Goal: Task Accomplishment & Management: Use online tool/utility

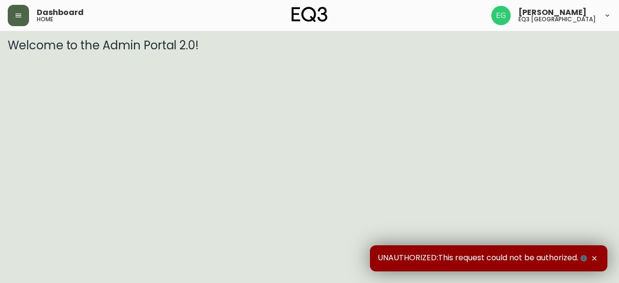
click at [21, 18] on icon "button" at bounding box center [19, 16] width 8 height 8
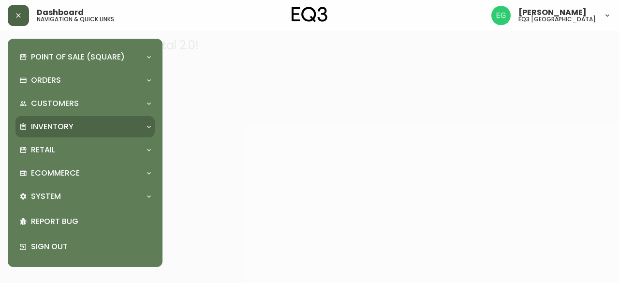
click at [83, 131] on div "Inventory" at bounding box center [80, 126] width 122 height 11
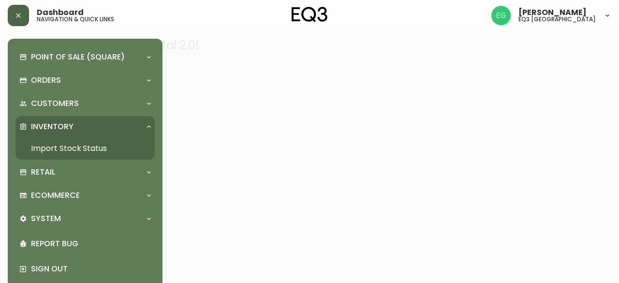
click at [78, 149] on link "Import Stock Status" at bounding box center [84, 148] width 139 height 22
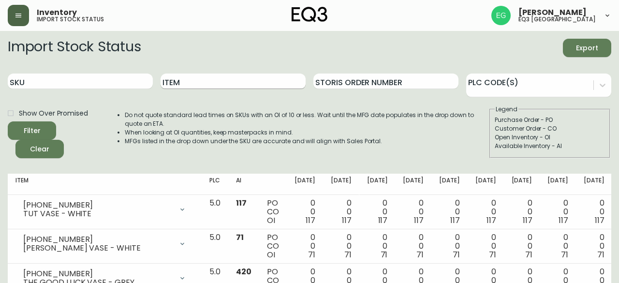
click at [194, 85] on input "Item" at bounding box center [233, 81] width 145 height 15
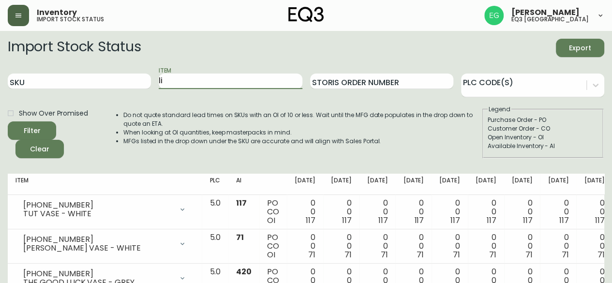
type input "l"
type input "lift mechanism"
click at [8, 121] on button "Filter" at bounding box center [32, 130] width 48 height 18
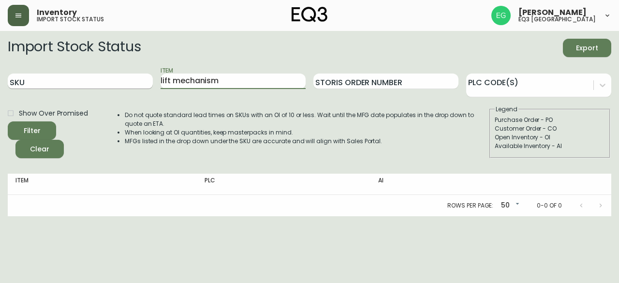
drag, startPoint x: 250, startPoint y: 77, endPoint x: 142, endPoint y: 89, distance: 108.5
click at [142, 89] on div "SKU Item lift mechanism Storis Order Number PLC Code(s)" at bounding box center [310, 81] width 604 height 31
type input "lift"
click at [8, 121] on button "Filter" at bounding box center [32, 130] width 48 height 18
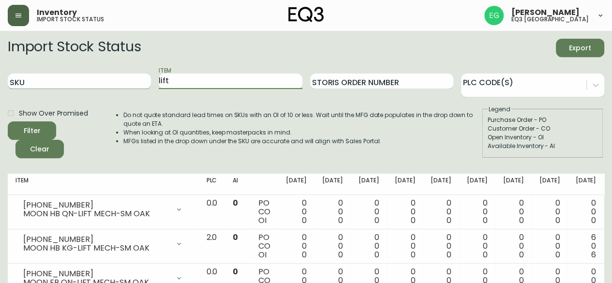
drag, startPoint x: 187, startPoint y: 87, endPoint x: 111, endPoint y: 85, distance: 76.0
click at [110, 84] on div "SKU Item lift Storis Order Number PLC Code(s)" at bounding box center [306, 81] width 597 height 31
click at [8, 121] on button "Filter" at bounding box center [32, 130] width 48 height 18
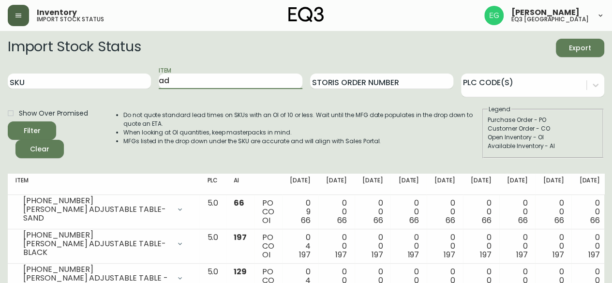
type input "a"
type input "platform"
click at [8, 121] on button "Filter" at bounding box center [32, 130] width 48 height 18
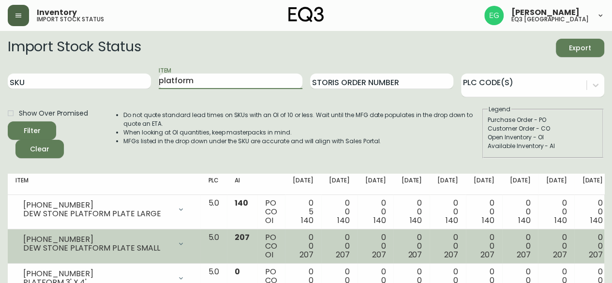
scroll to position [77, 0]
